Goal: Information Seeking & Learning: Understand process/instructions

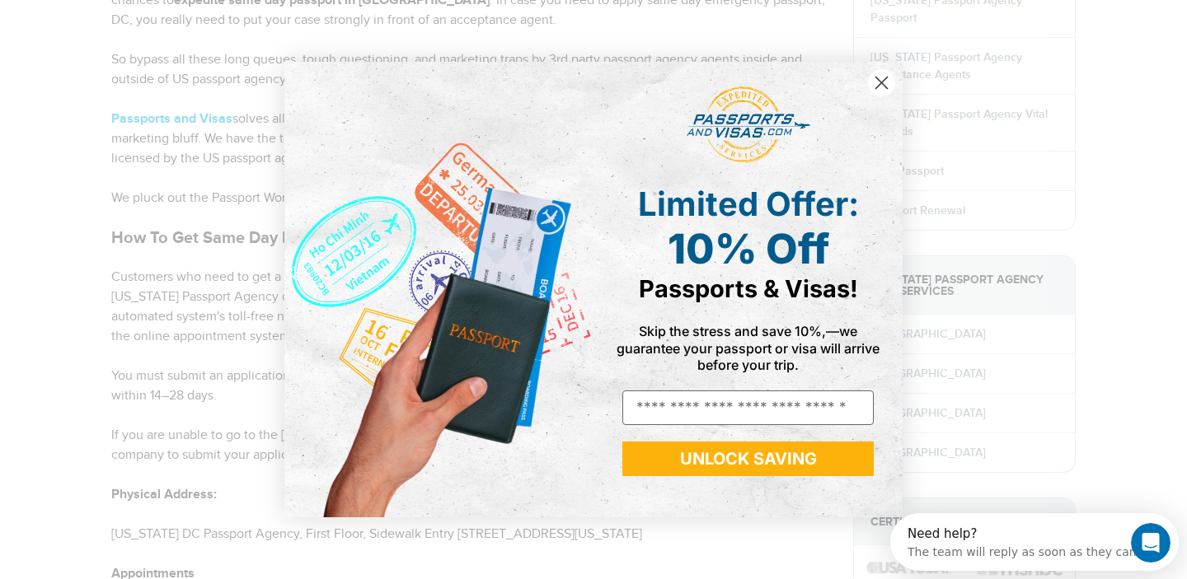
click at [874, 80] on circle "Close dialog" at bounding box center [881, 82] width 27 height 27
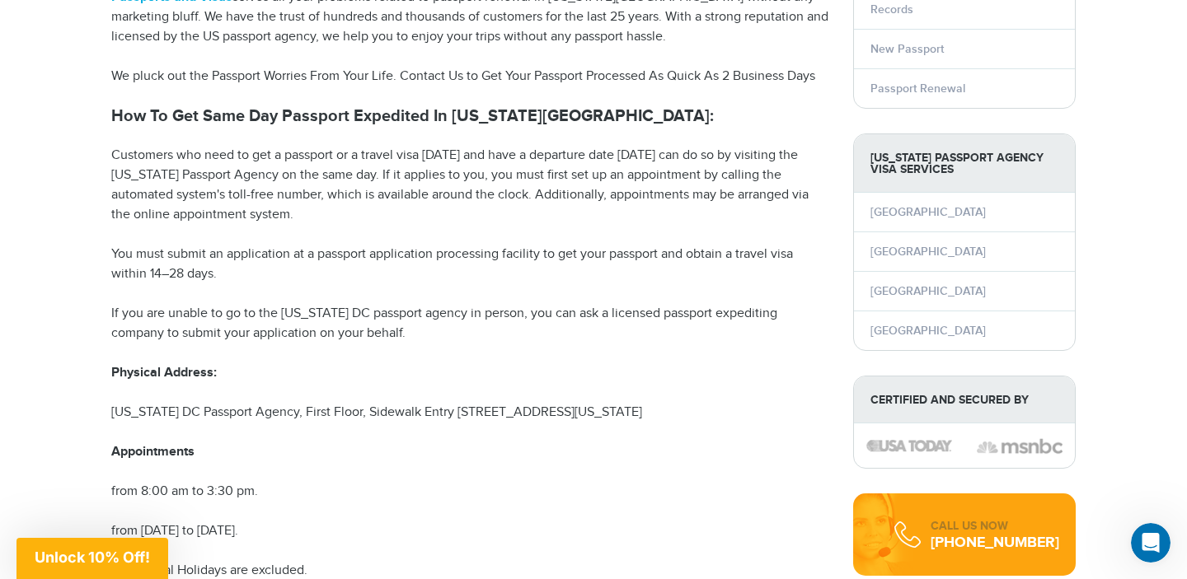
scroll to position [367, 0]
drag, startPoint x: 367, startPoint y: 153, endPoint x: 474, endPoint y: 220, distance: 126.2
click at [474, 220] on p "Customers who need to get a passport or a travel visa [DATE] and have a departu…" at bounding box center [469, 184] width 717 height 79
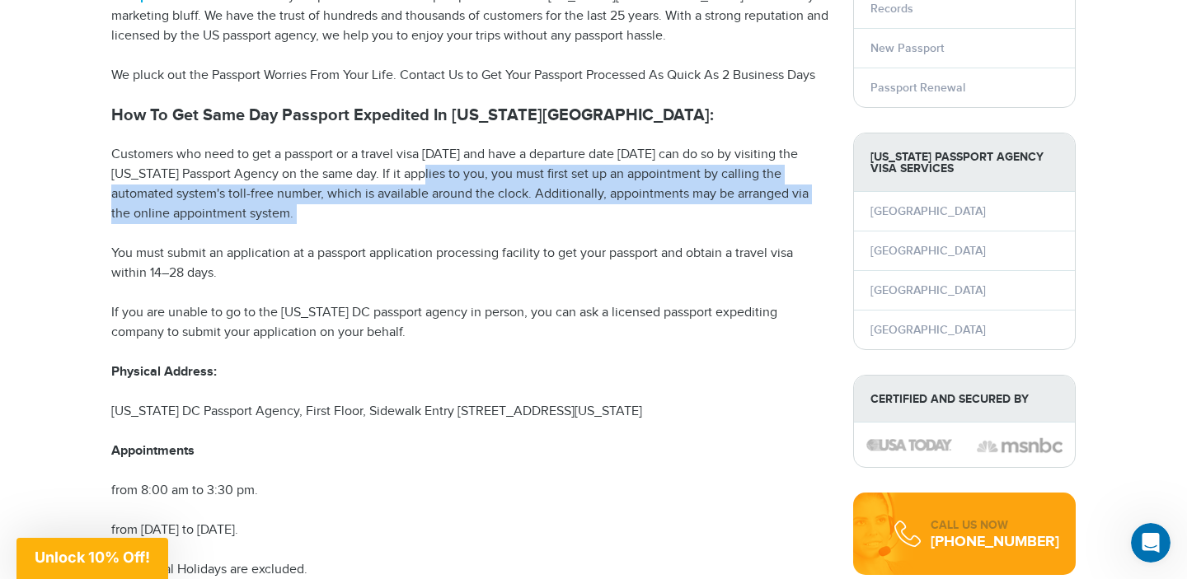
drag, startPoint x: 411, startPoint y: 179, endPoint x: 452, endPoint y: 236, distance: 69.7
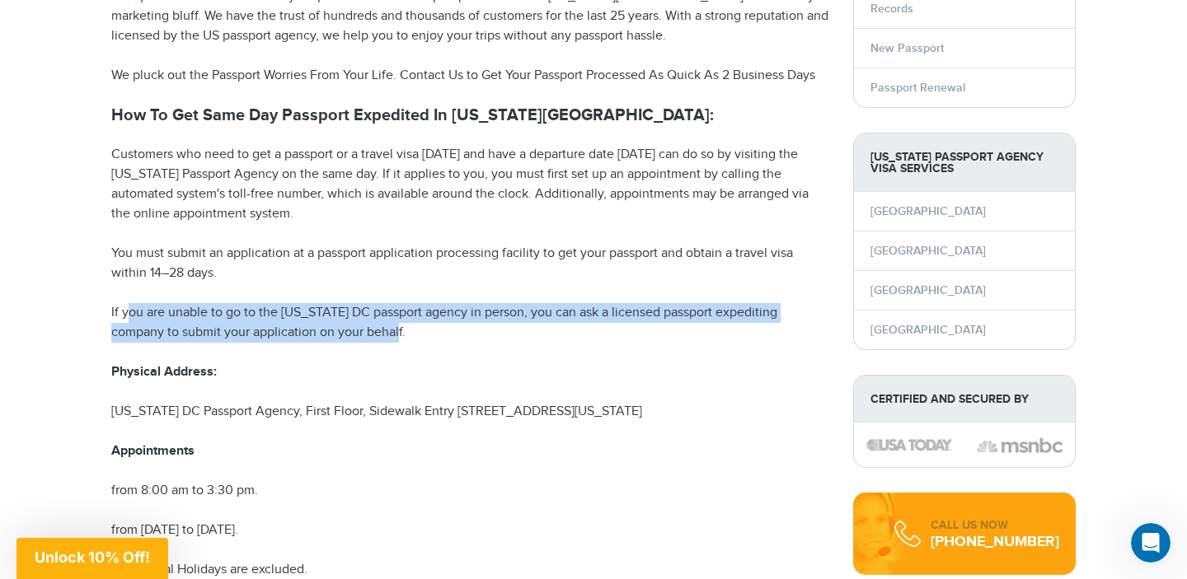
drag, startPoint x: 129, startPoint y: 316, endPoint x: 401, endPoint y: 330, distance: 271.4
click at [401, 330] on p "If you are unable to go to the [US_STATE] DC passport agency in person, you can…" at bounding box center [469, 323] width 717 height 40
click at [211, 337] on p "If you are unable to go to the [US_STATE] DC passport agency in person, you can…" at bounding box center [469, 323] width 717 height 40
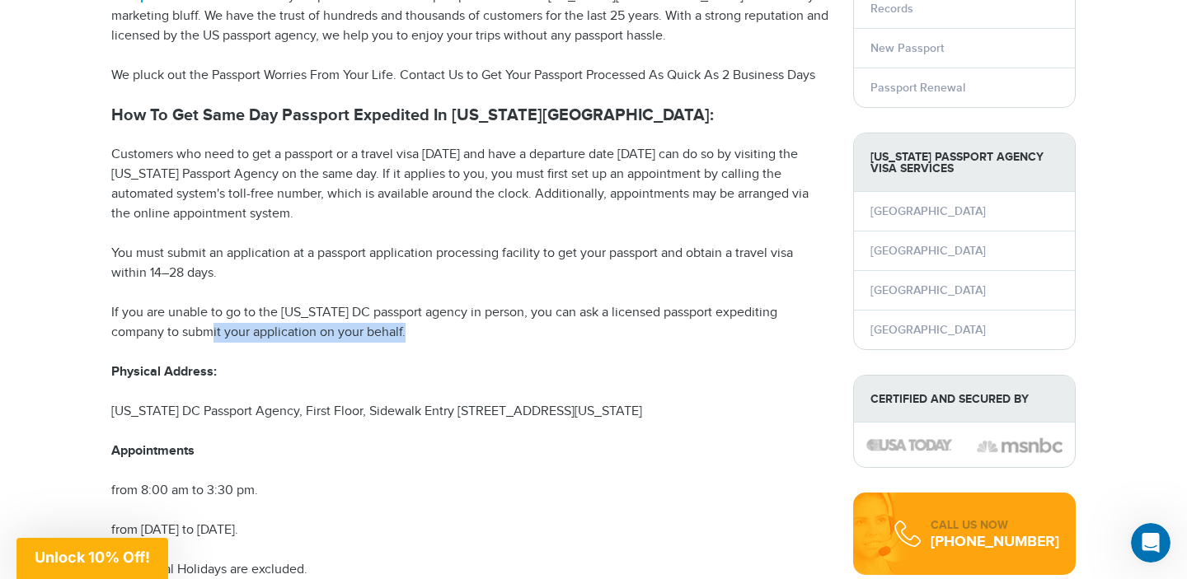
drag, startPoint x: 211, startPoint y: 337, endPoint x: 426, endPoint y: 349, distance: 215.4
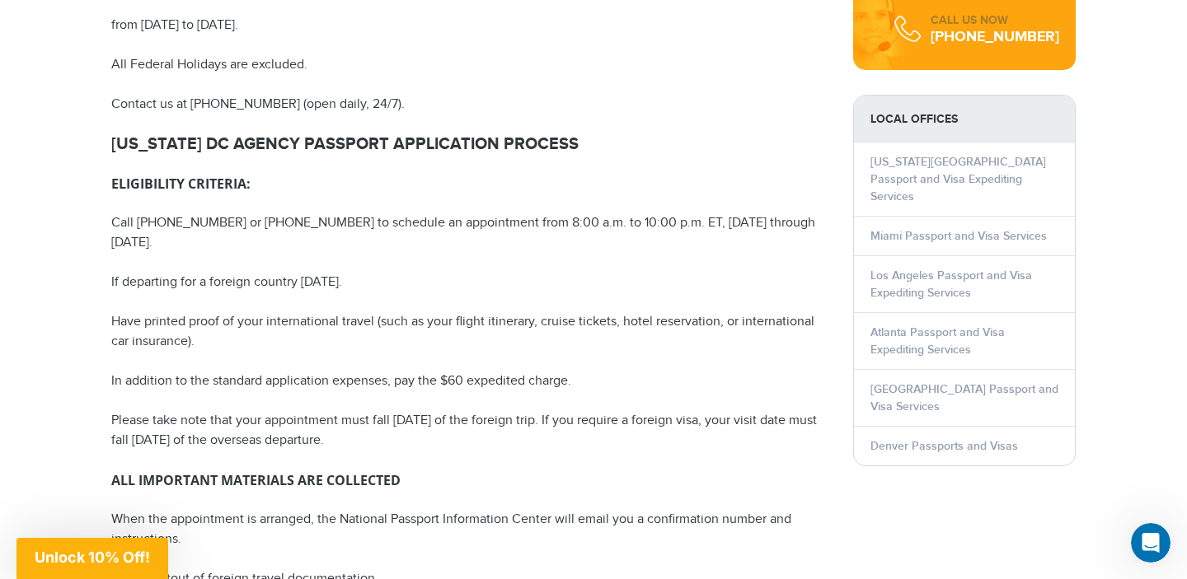
scroll to position [875, 0]
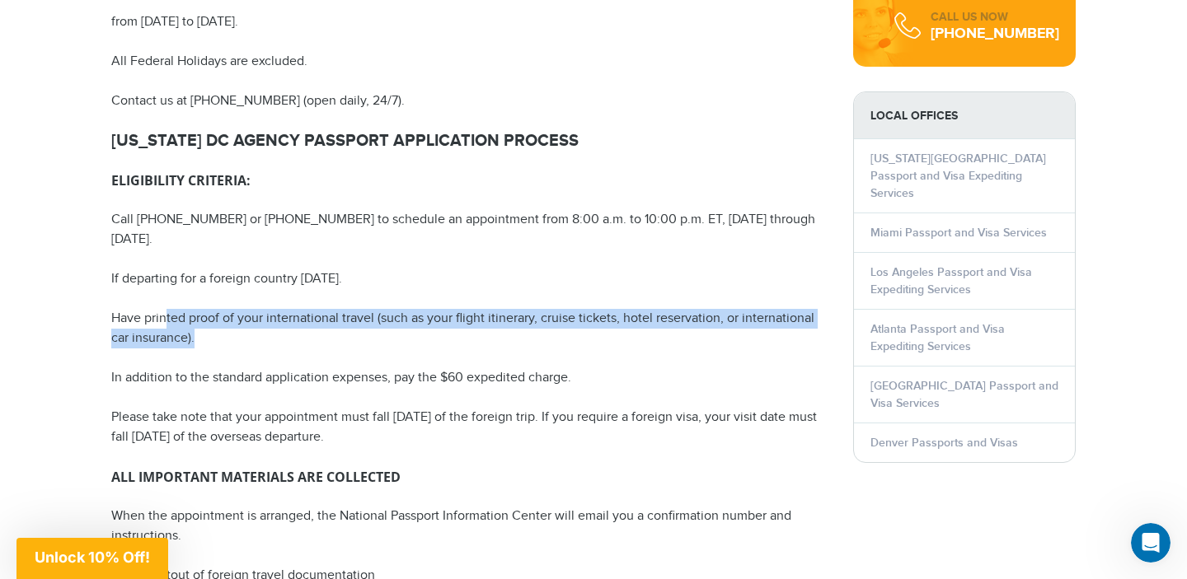
drag, startPoint x: 166, startPoint y: 296, endPoint x: 237, endPoint y: 325, distance: 76.5
click at [237, 325] on p "Have printed proof of your international travel (such as your flight itinerary,…" at bounding box center [469, 329] width 717 height 40
drag, startPoint x: 111, startPoint y: 300, endPoint x: 225, endPoint y: 328, distance: 117.1
click at [225, 328] on p "Have printed proof of your international travel (such as your flight itinerary,…" at bounding box center [469, 329] width 717 height 40
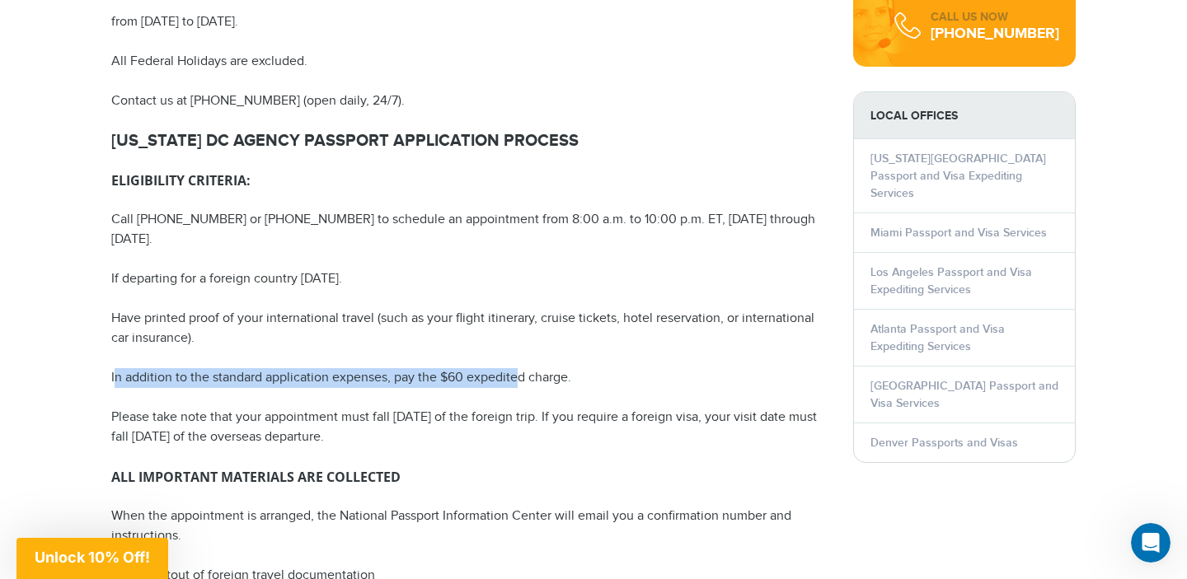
drag, startPoint x: 113, startPoint y: 360, endPoint x: 517, endPoint y: 354, distance: 403.9
click at [517, 368] on p "In addition to the standard application expenses, pay the $60 expedited charge." at bounding box center [469, 378] width 717 height 20
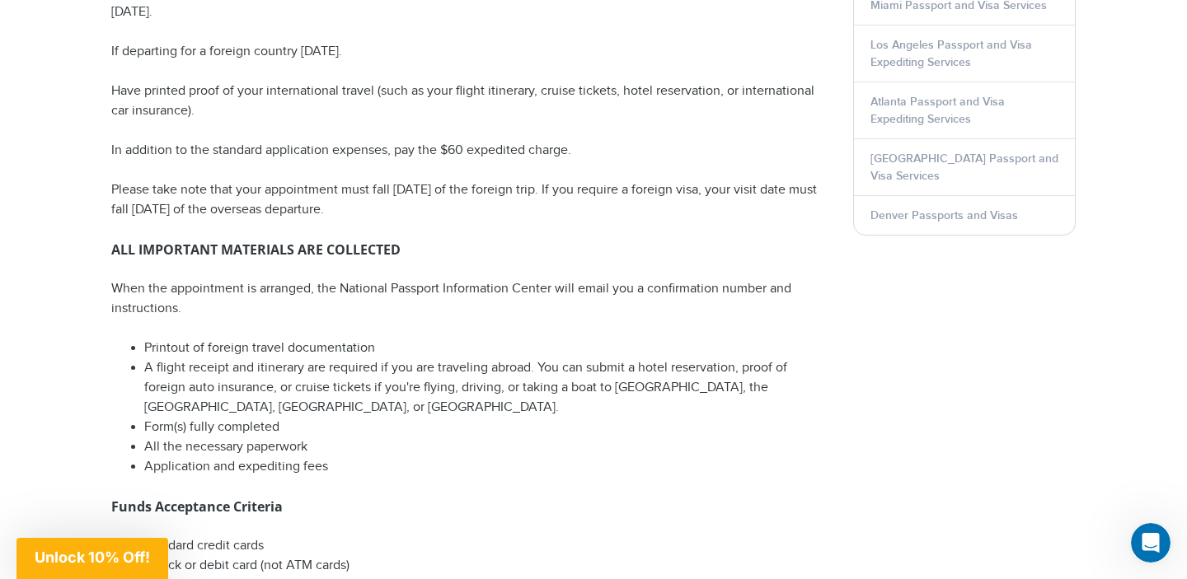
scroll to position [1105, 0]
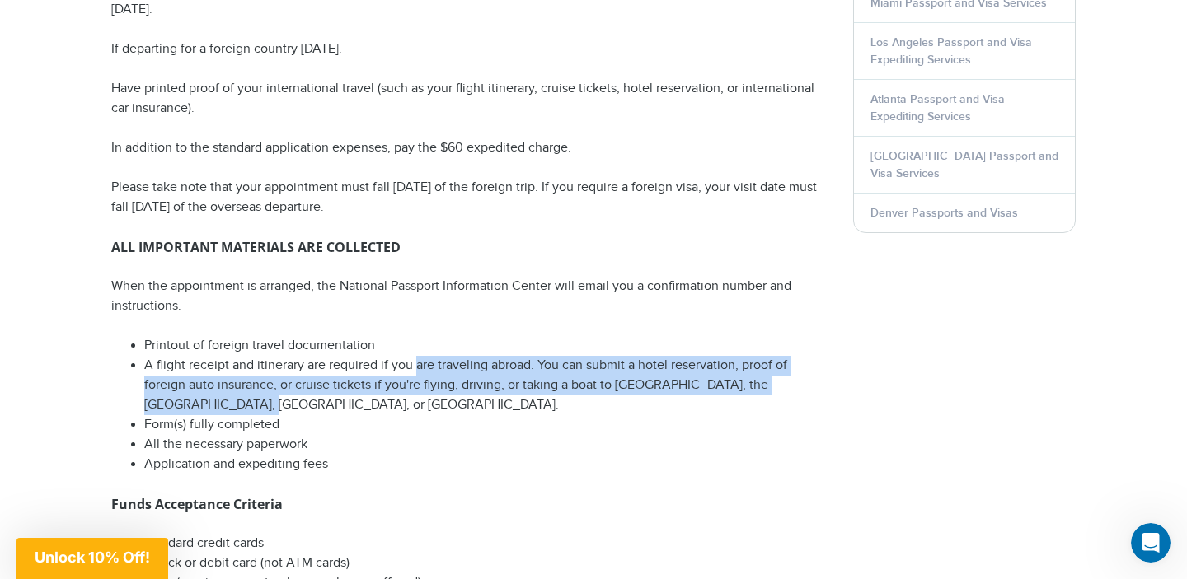
drag, startPoint x: 416, startPoint y: 352, endPoint x: 585, endPoint y: 382, distance: 171.7
click at [585, 382] on li "A flight receipt and itinerary are required if you are traveling abroad. You ca…" at bounding box center [486, 385] width 684 height 59
click at [381, 373] on li "A flight receipt and itinerary are required if you are traveling abroad. You ca…" at bounding box center [486, 385] width 684 height 59
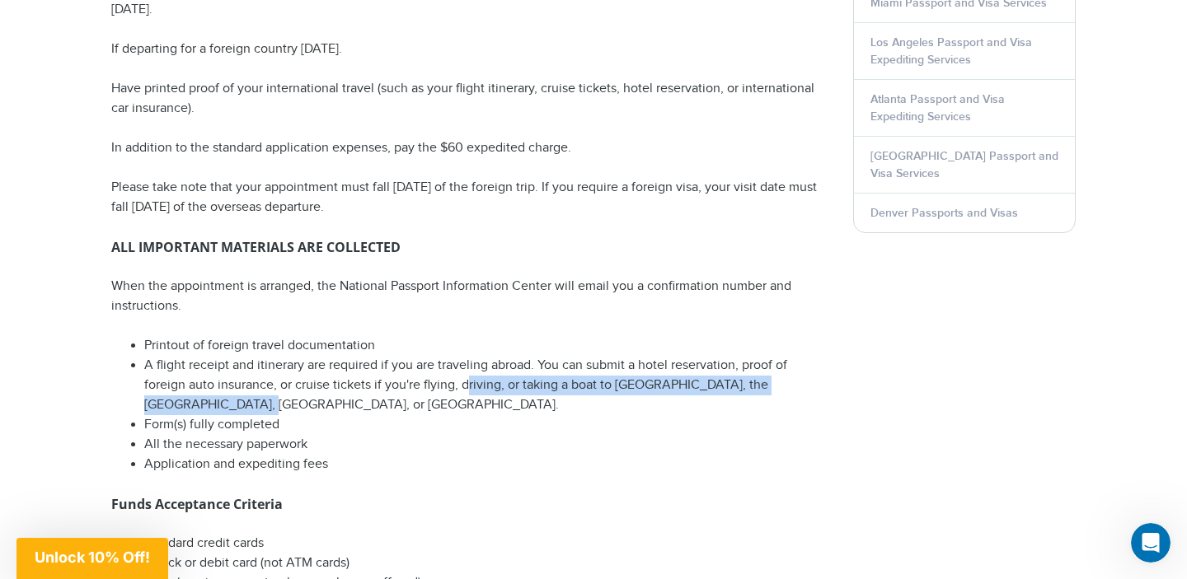
drag, startPoint x: 466, startPoint y: 368, endPoint x: 526, endPoint y: 394, distance: 65.4
click at [526, 394] on li "A flight receipt and itinerary are required if you are traveling abroad. You ca…" at bounding box center [486, 385] width 684 height 59
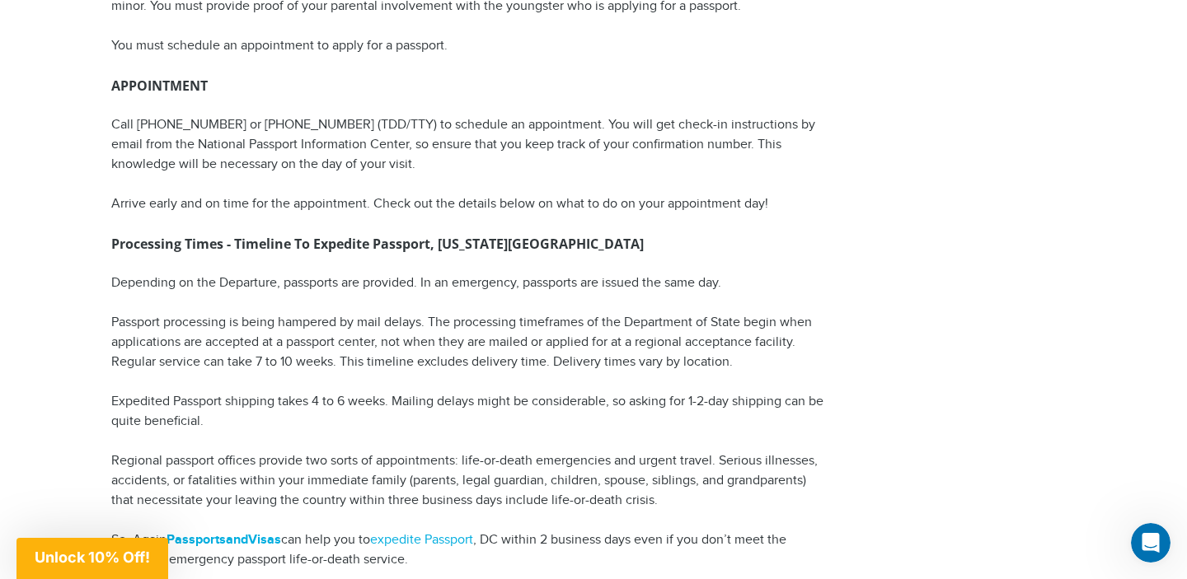
scroll to position [1792, 0]
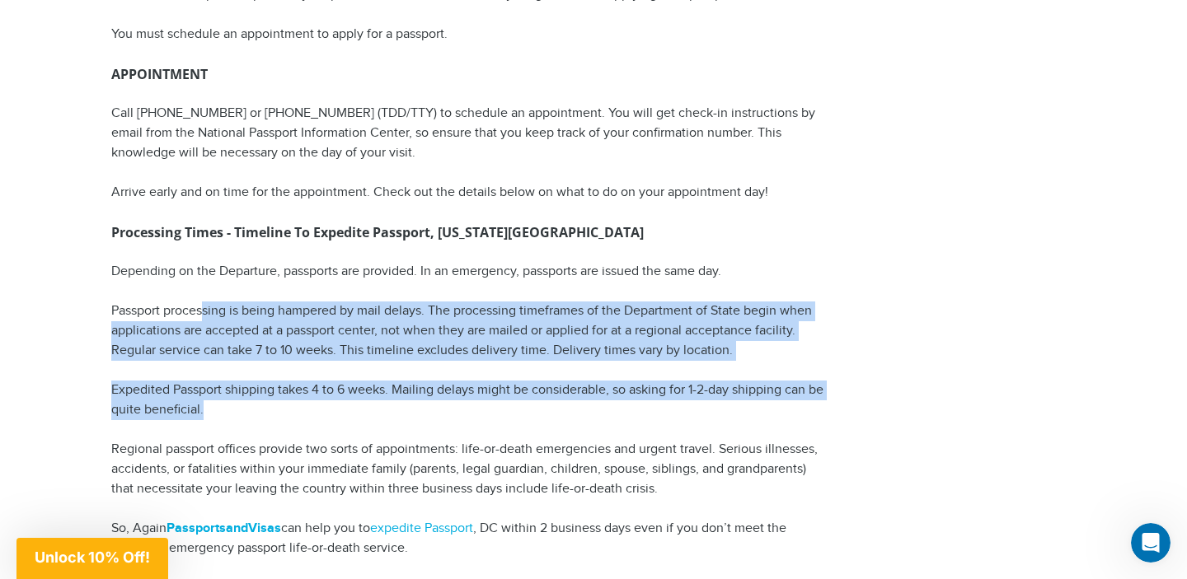
drag, startPoint x: 206, startPoint y: 290, endPoint x: 323, endPoint y: 382, distance: 148.5
click at [377, 302] on p "Passport processing is being hampered by mail delays. The processing timeframes…" at bounding box center [469, 331] width 717 height 59
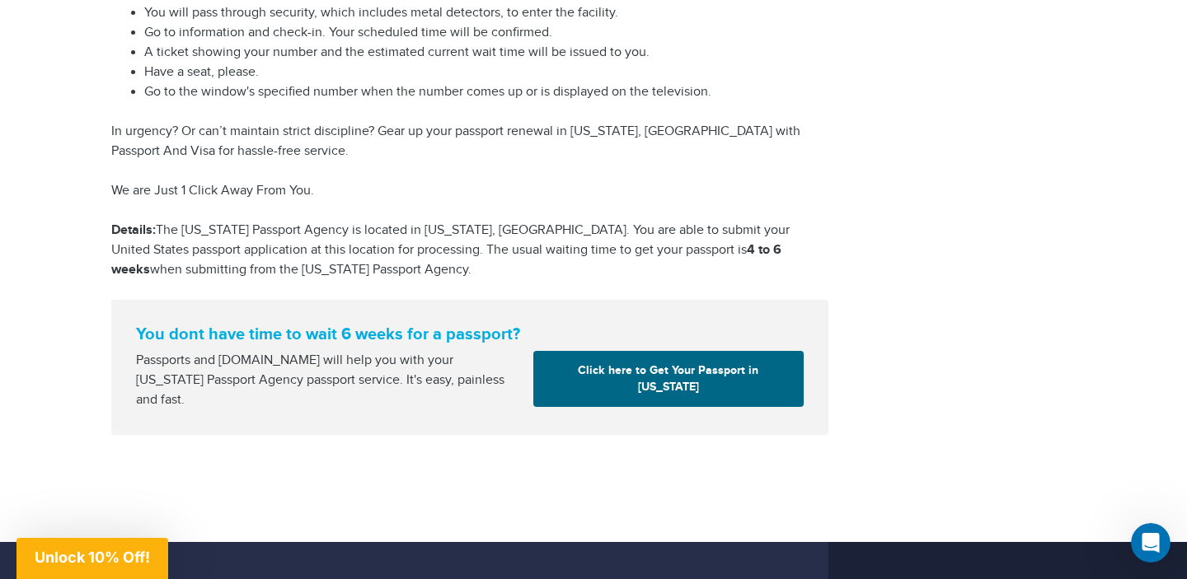
scroll to position [2574, 0]
